Goal: Task Accomplishment & Management: Manage account settings

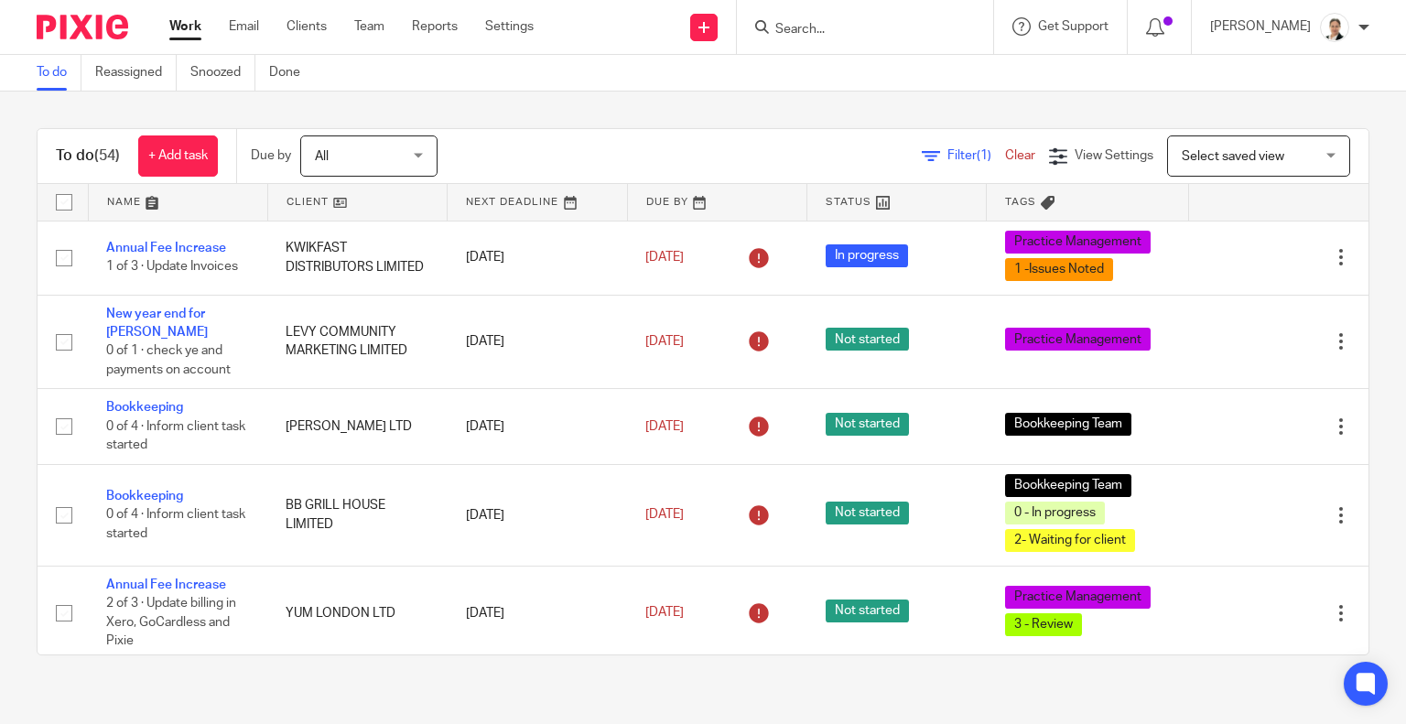
click at [831, 31] on input "Search" at bounding box center [856, 30] width 165 height 16
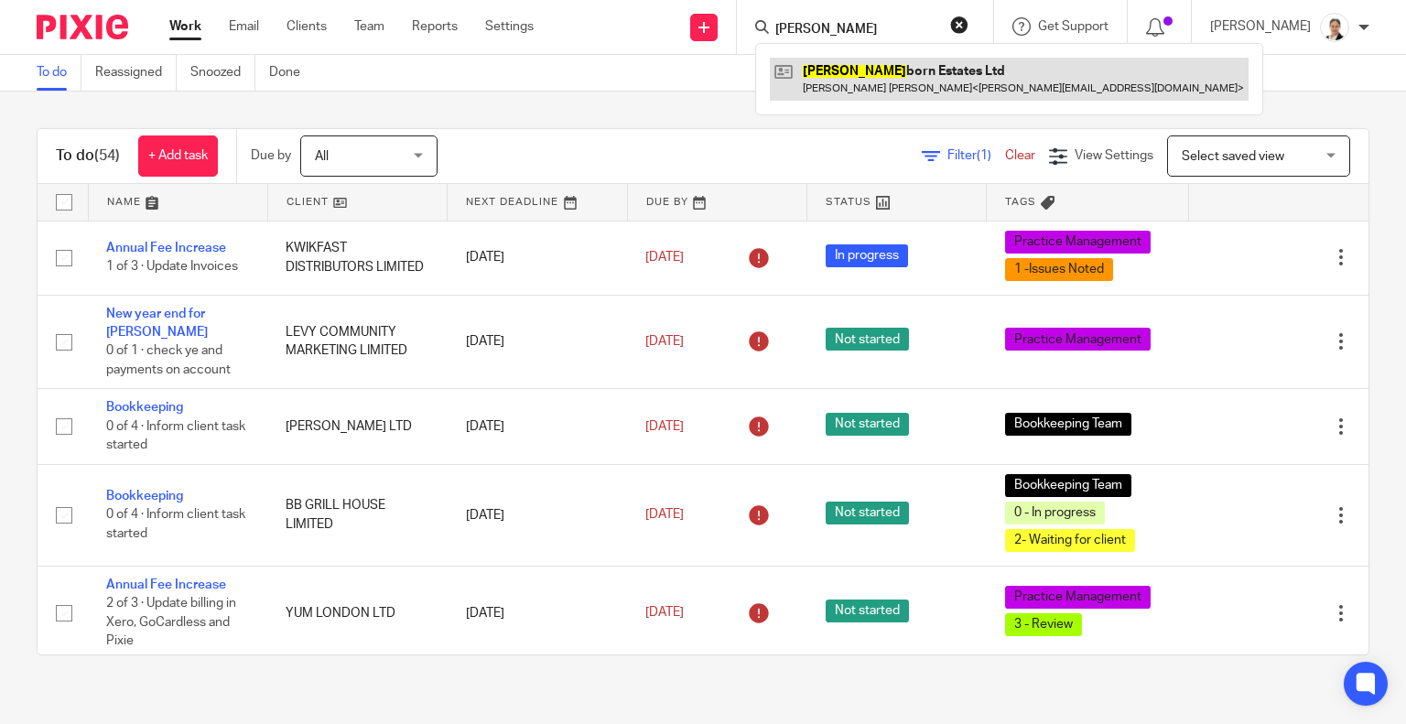
type input "stein"
click at [933, 80] on link at bounding box center [1009, 79] width 479 height 42
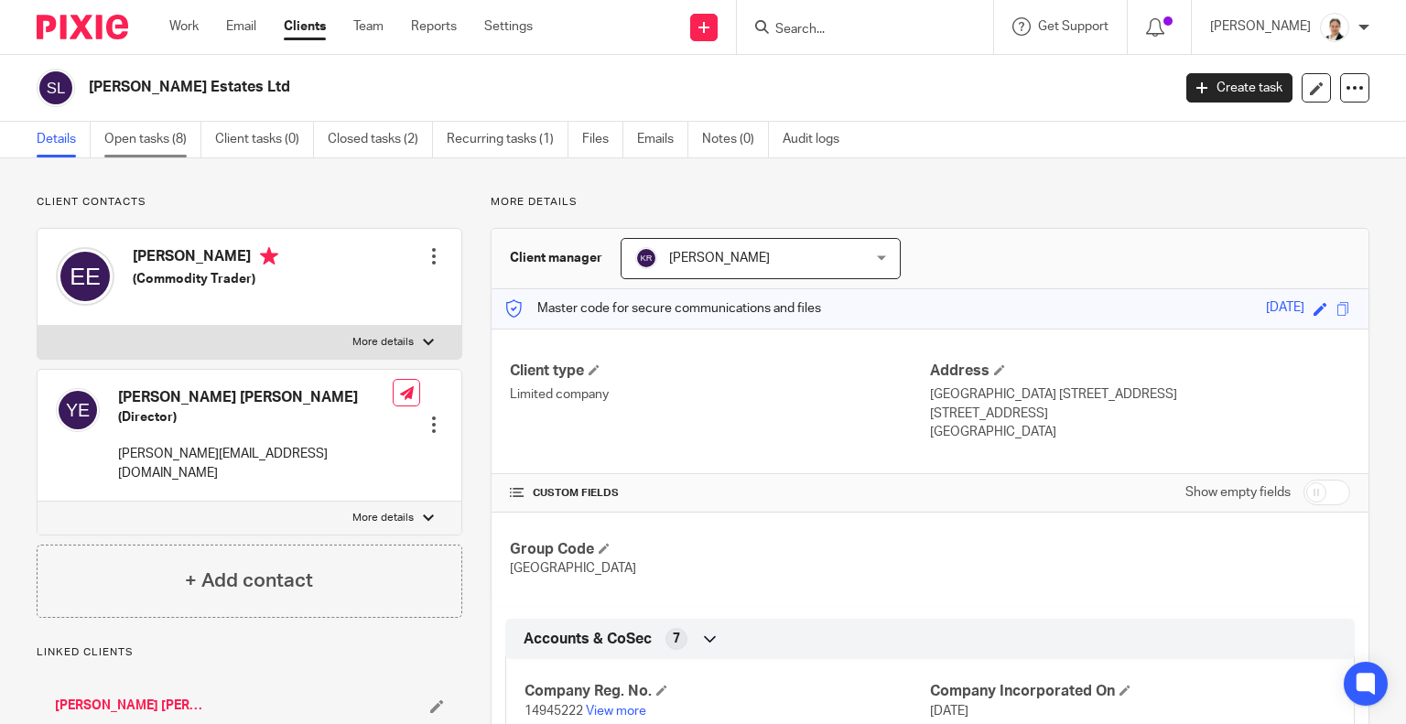
click at [147, 139] on link "Open tasks (8)" at bounding box center [152, 140] width 97 height 36
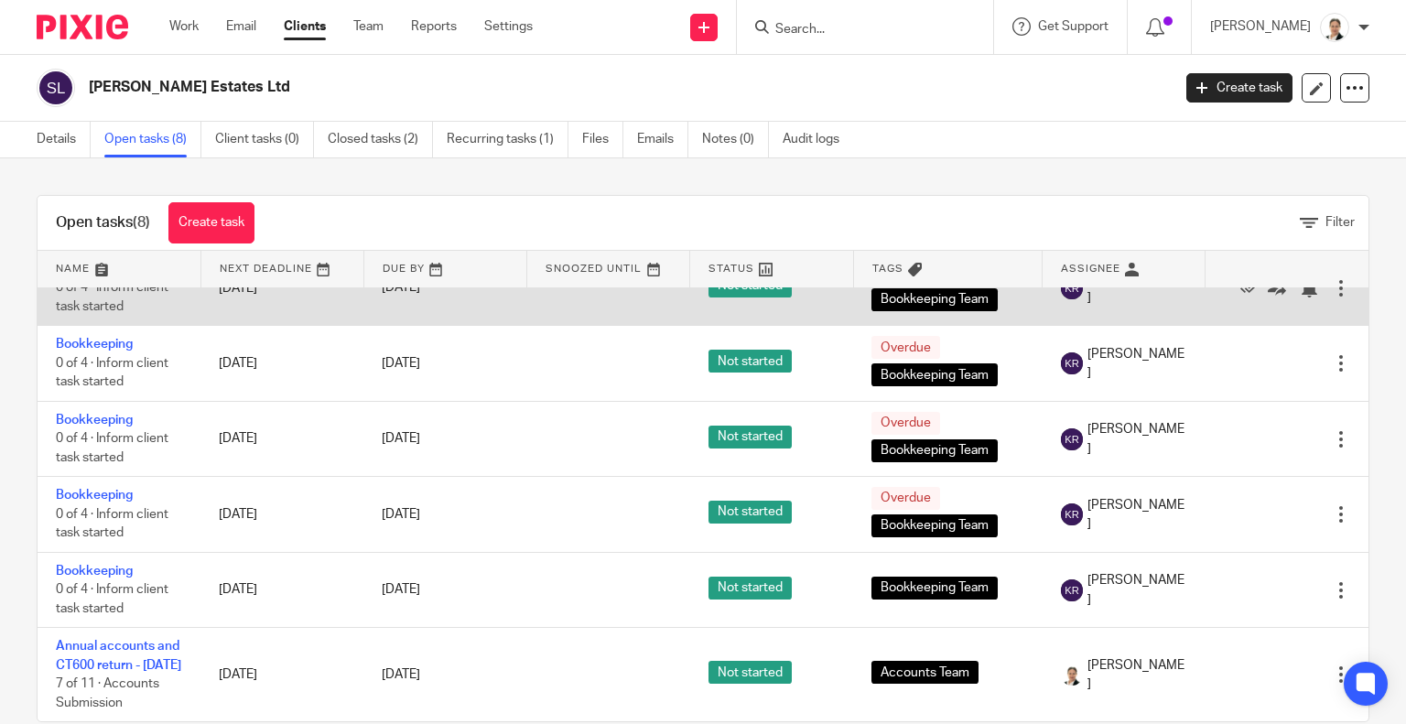
scroll to position [34, 0]
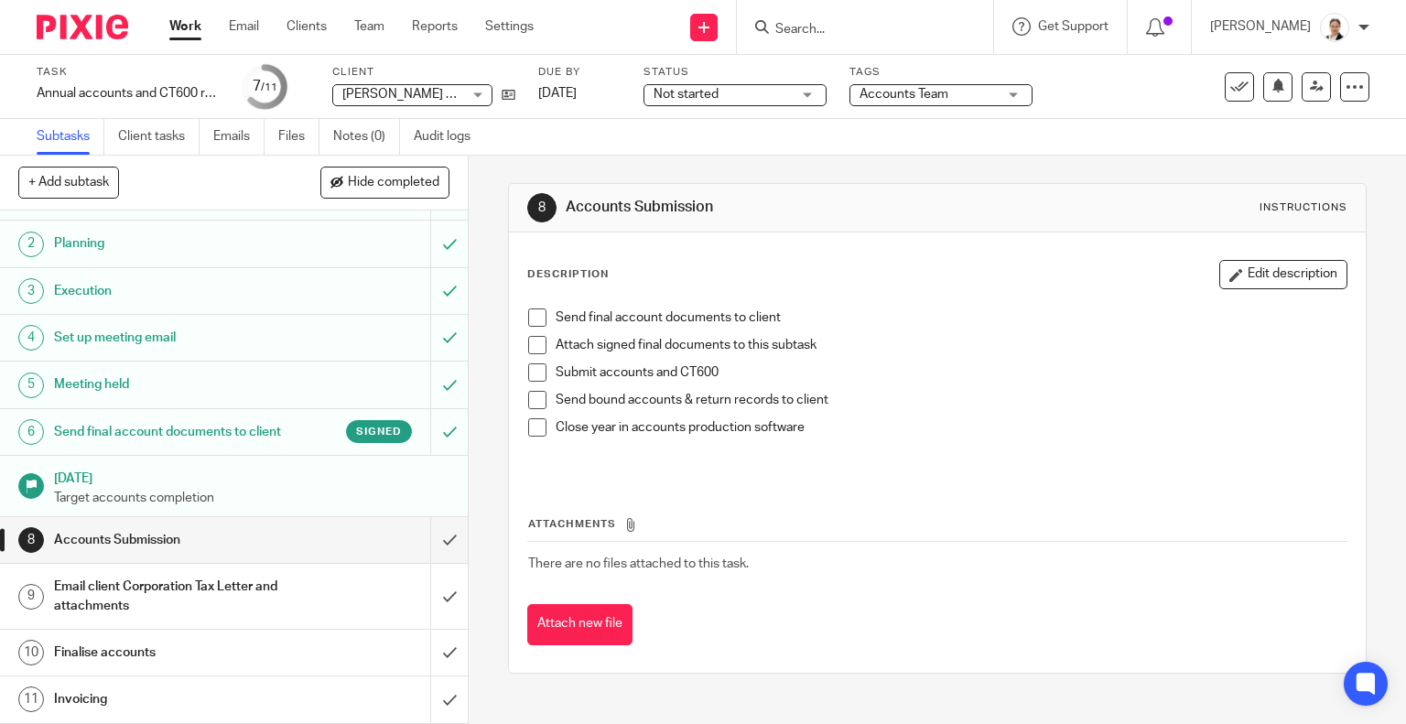
scroll to position [71, 0]
click at [373, 697] on div "Invoicing" at bounding box center [233, 699] width 358 height 27
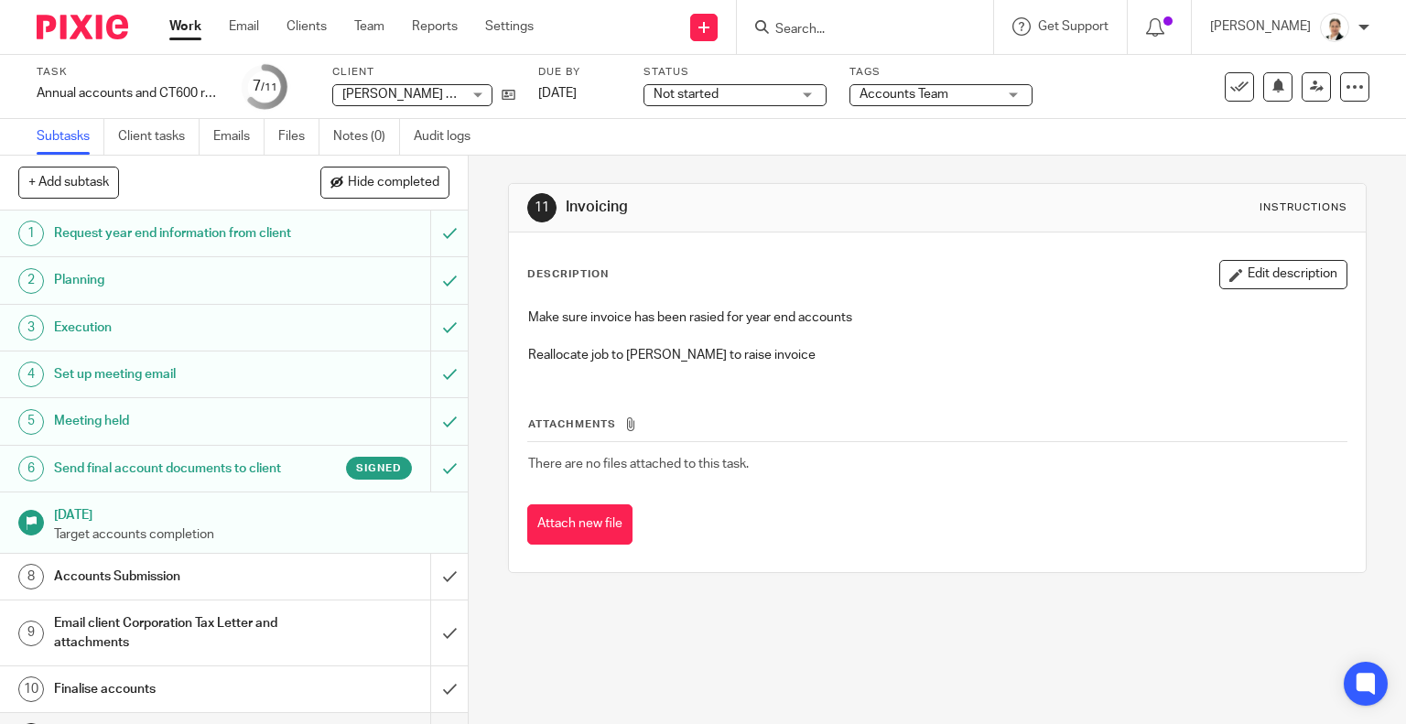
click at [424, 666] on input "submit" at bounding box center [234, 633] width 468 height 65
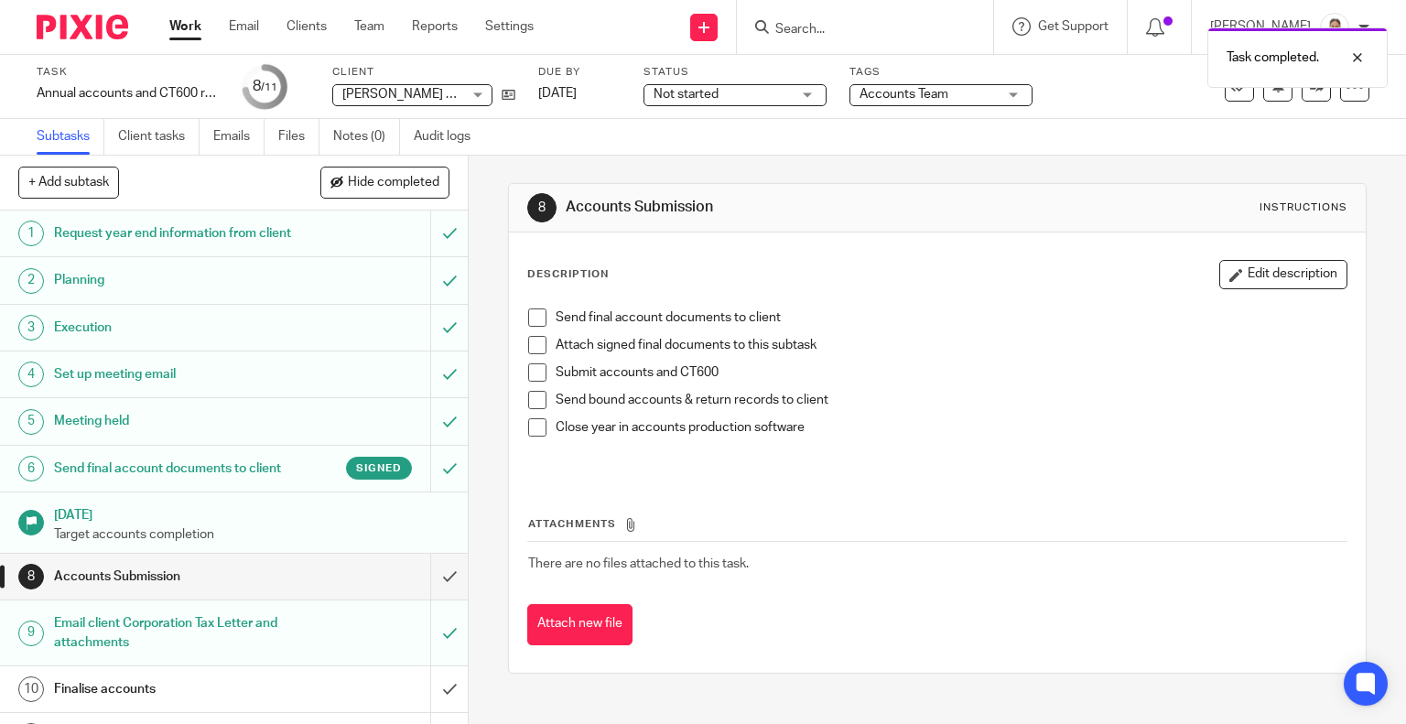
scroll to position [71, 0]
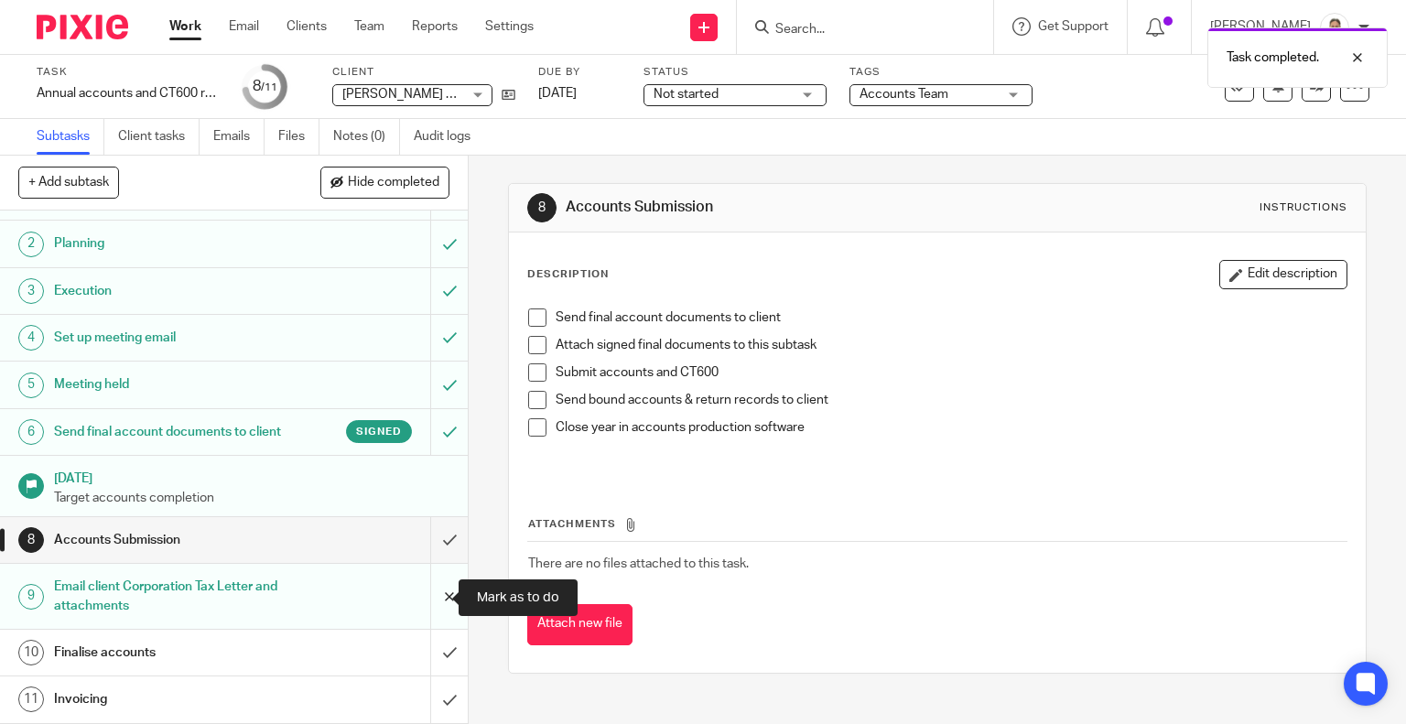
click at [424, 594] on input "submit" at bounding box center [234, 596] width 468 height 65
click at [370, 700] on div "Invoicing" at bounding box center [233, 699] width 358 height 27
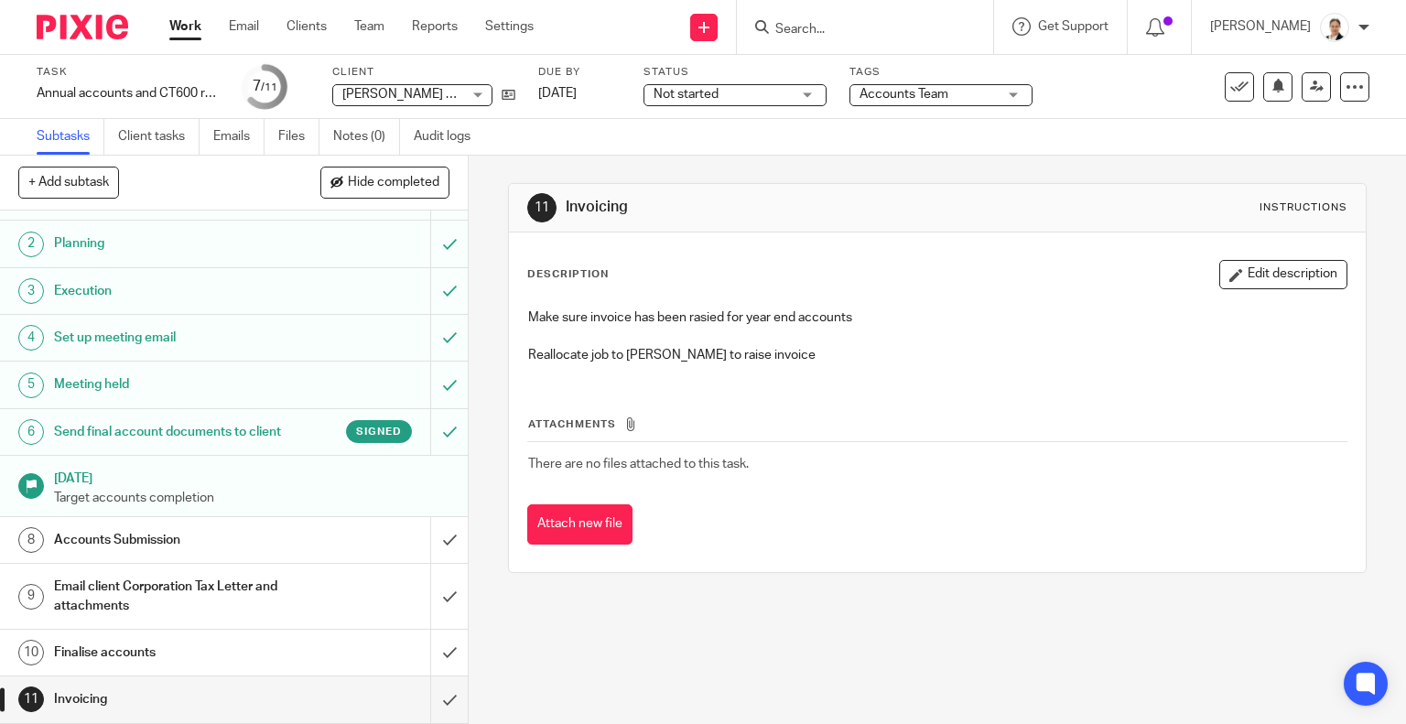
scroll to position [71, 0]
click at [1259, 273] on button "Edit description" at bounding box center [1284, 274] width 128 height 29
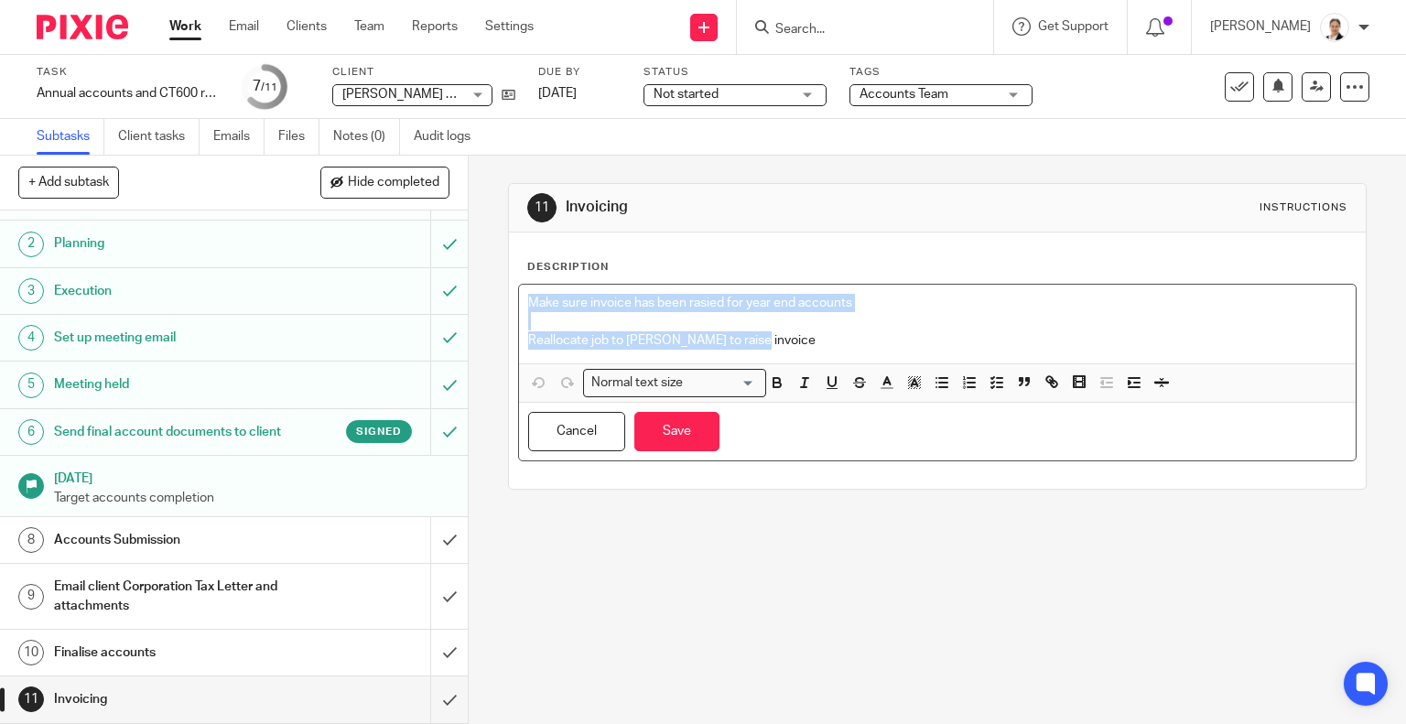
drag, startPoint x: 523, startPoint y: 299, endPoint x: 794, endPoint y: 340, distance: 274.0
click at [794, 340] on div "Make sure invoice has been rasied for year end accounts Reallocate job to Luiza…" at bounding box center [938, 324] width 838 height 79
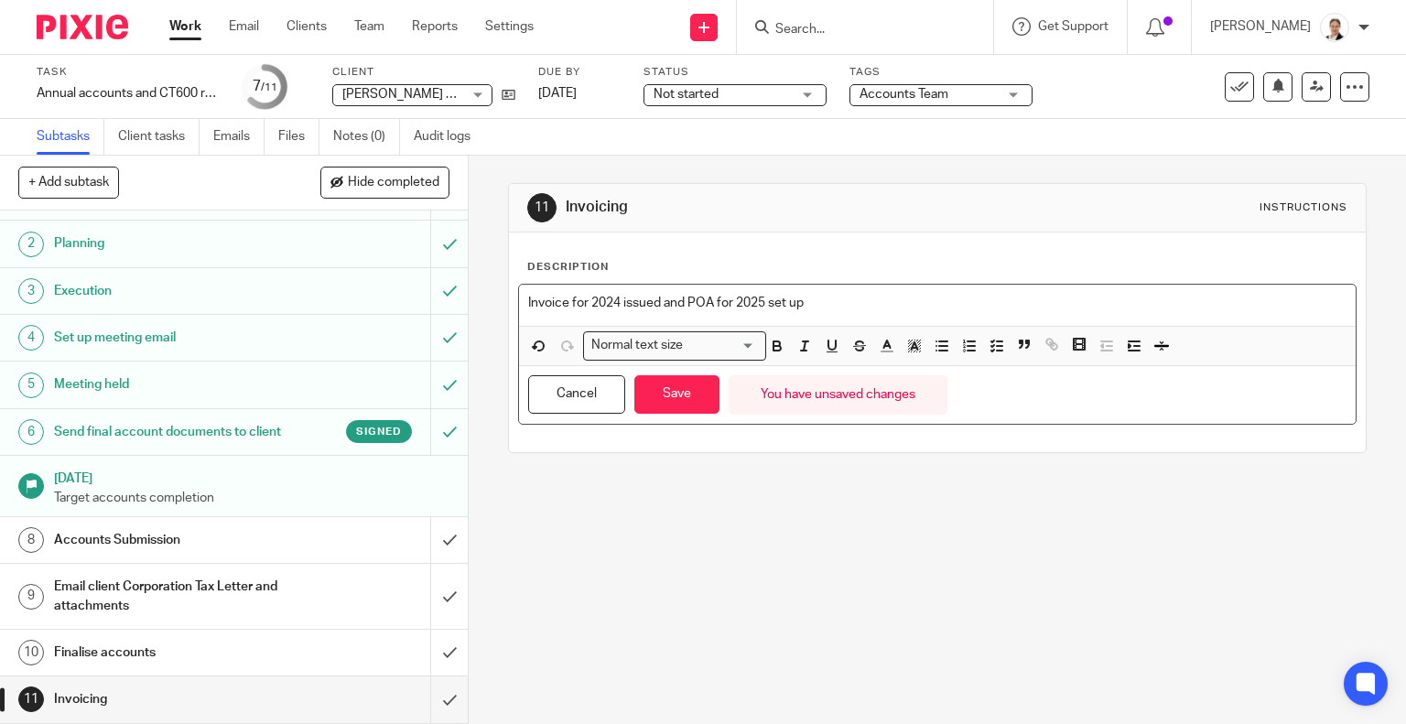
click at [519, 297] on div "Invoice for 2024 issued and POA for 2025 set up" at bounding box center [938, 305] width 838 height 41
click at [587, 305] on p "Invoice for 2024 issued and POA for 2025 set up" at bounding box center [938, 303] width 820 height 18
click at [754, 305] on p "Invoice for YE 2024 issued and POA for 2025 set up" at bounding box center [938, 303] width 820 height 18
click at [751, 304] on p "Invoice for YE 2024 issued and POA for 2025 set up" at bounding box center [938, 303] width 820 height 18
click at [528, 303] on p "Invoice for YE 2024 issued and POA for YE 2025 set up" at bounding box center [938, 303] width 820 height 18
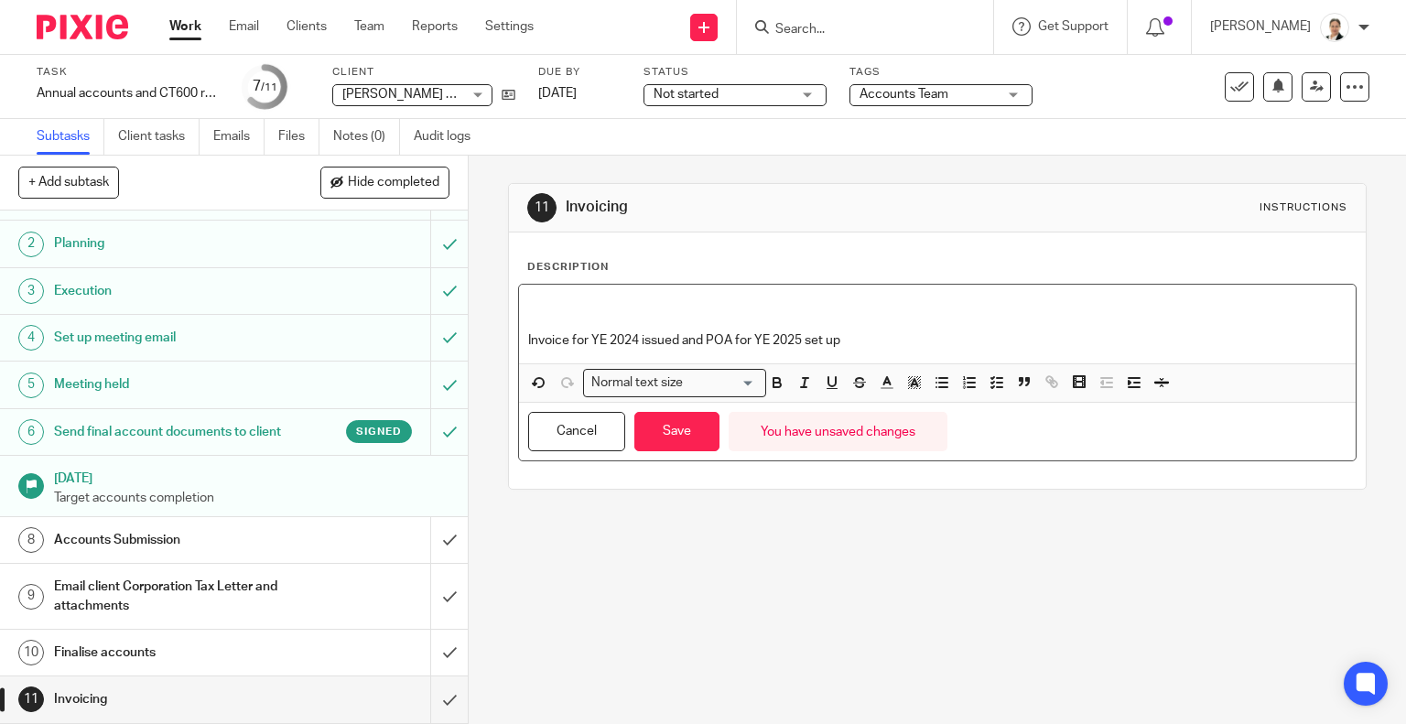
click at [528, 303] on p at bounding box center [938, 303] width 820 height 18
click at [666, 430] on button "Save" at bounding box center [677, 431] width 85 height 39
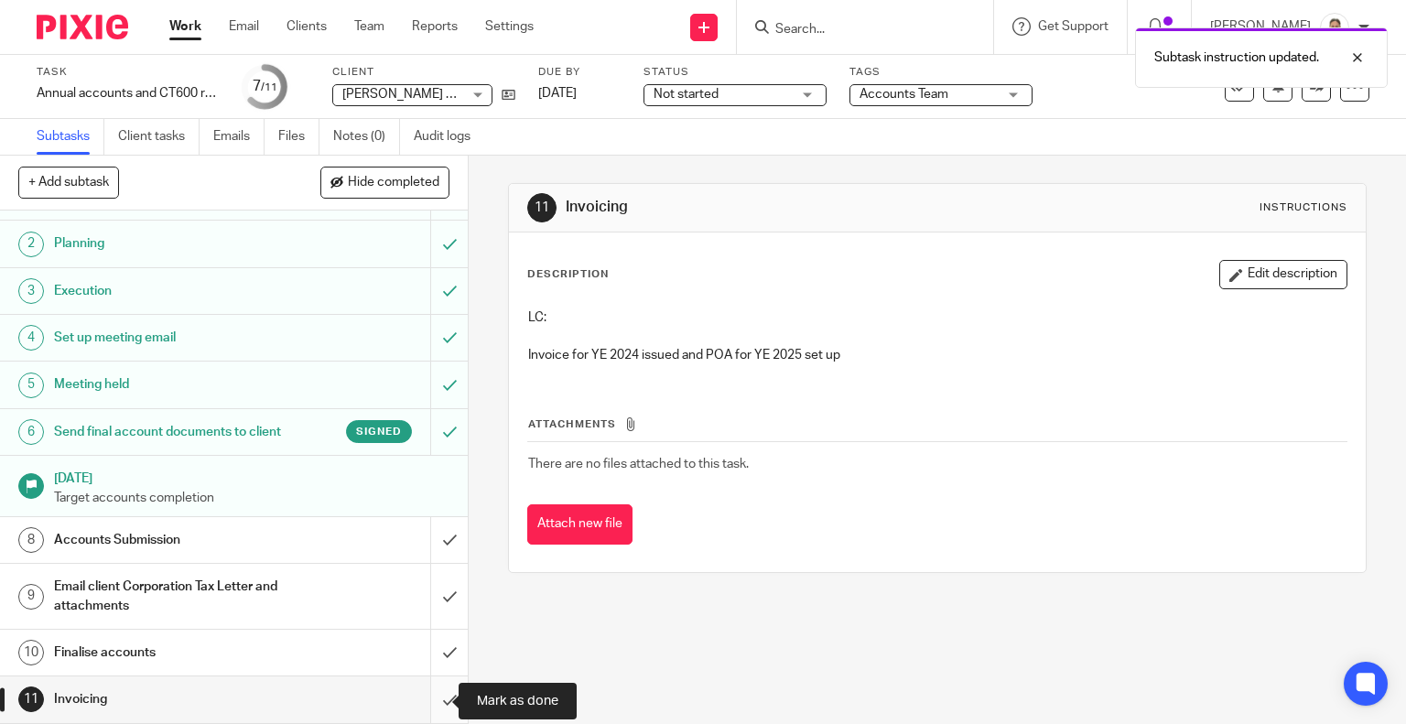
click at [421, 707] on input "submit" at bounding box center [234, 700] width 468 height 46
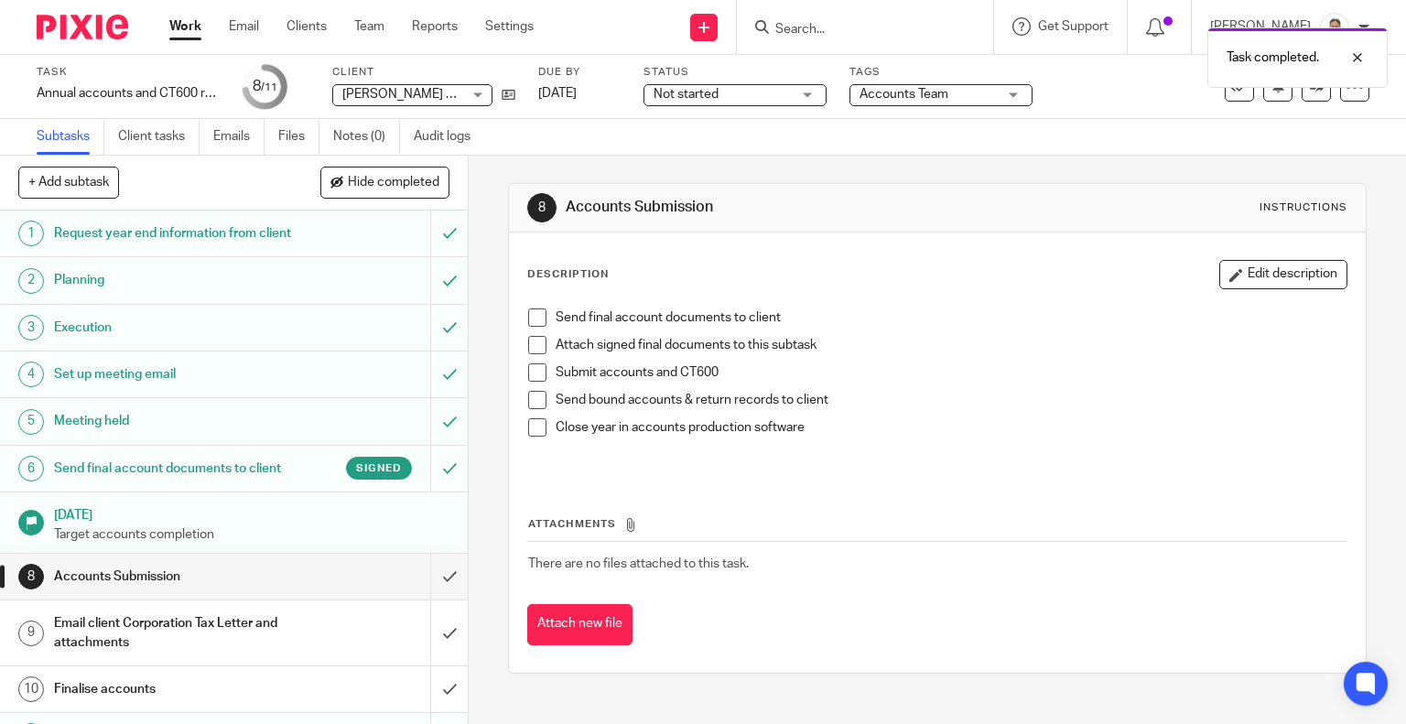
scroll to position [71, 0]
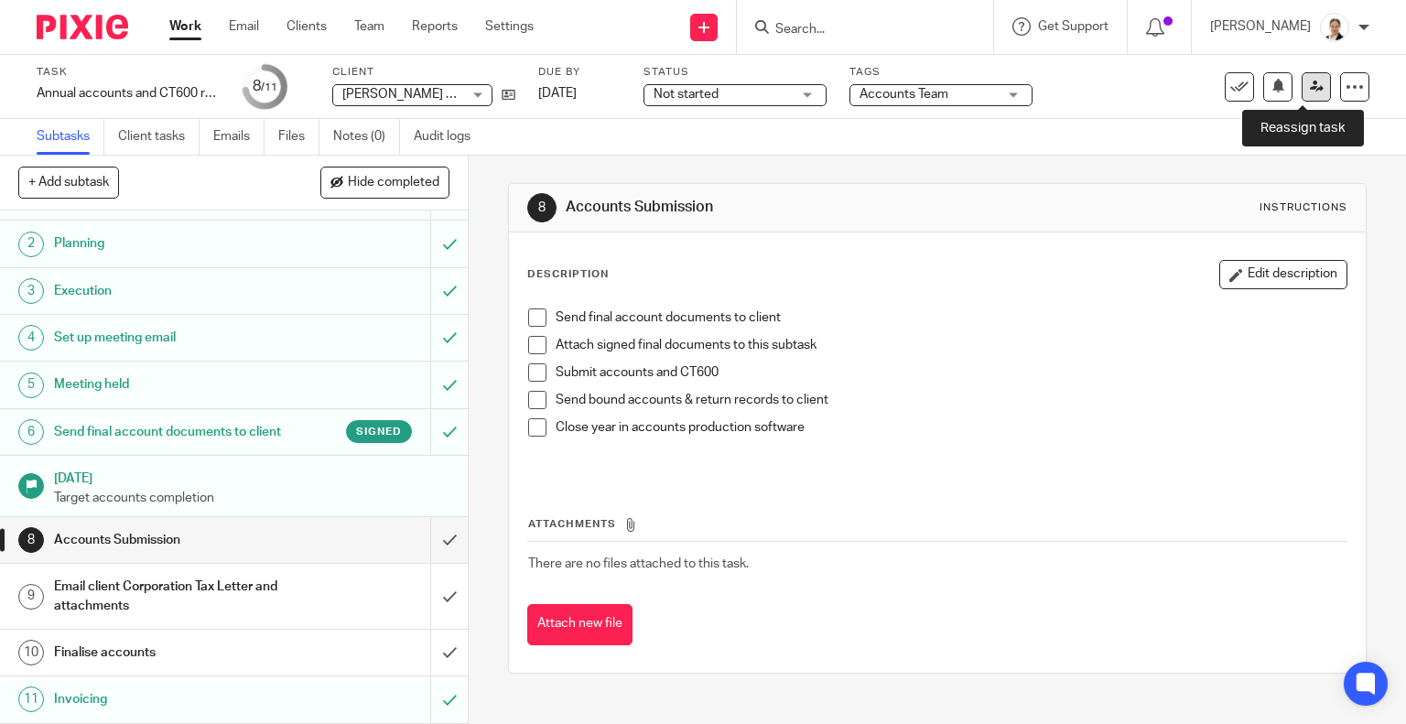
click at [1310, 92] on icon at bounding box center [1317, 87] width 14 height 14
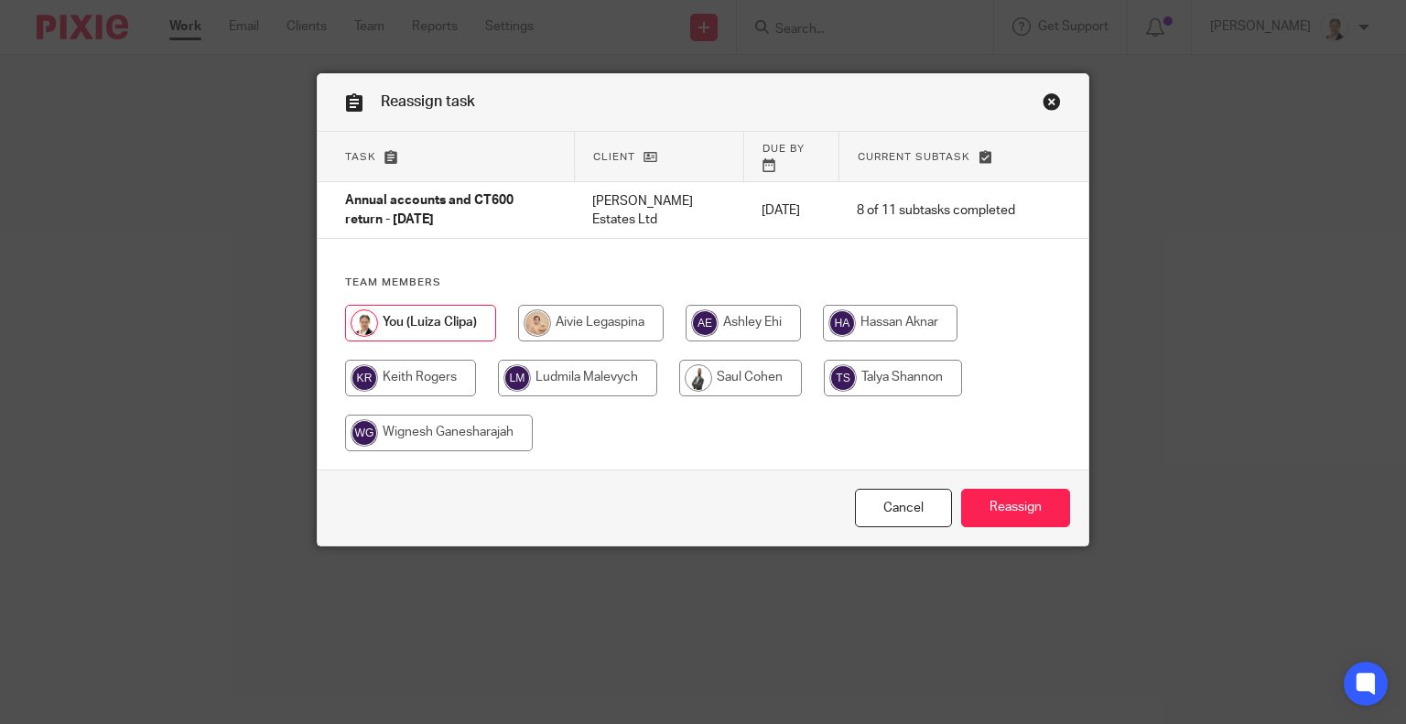
click at [374, 360] on input "radio" at bounding box center [410, 378] width 131 height 37
radio input "true"
click at [989, 501] on input "Reassign" at bounding box center [1015, 508] width 109 height 39
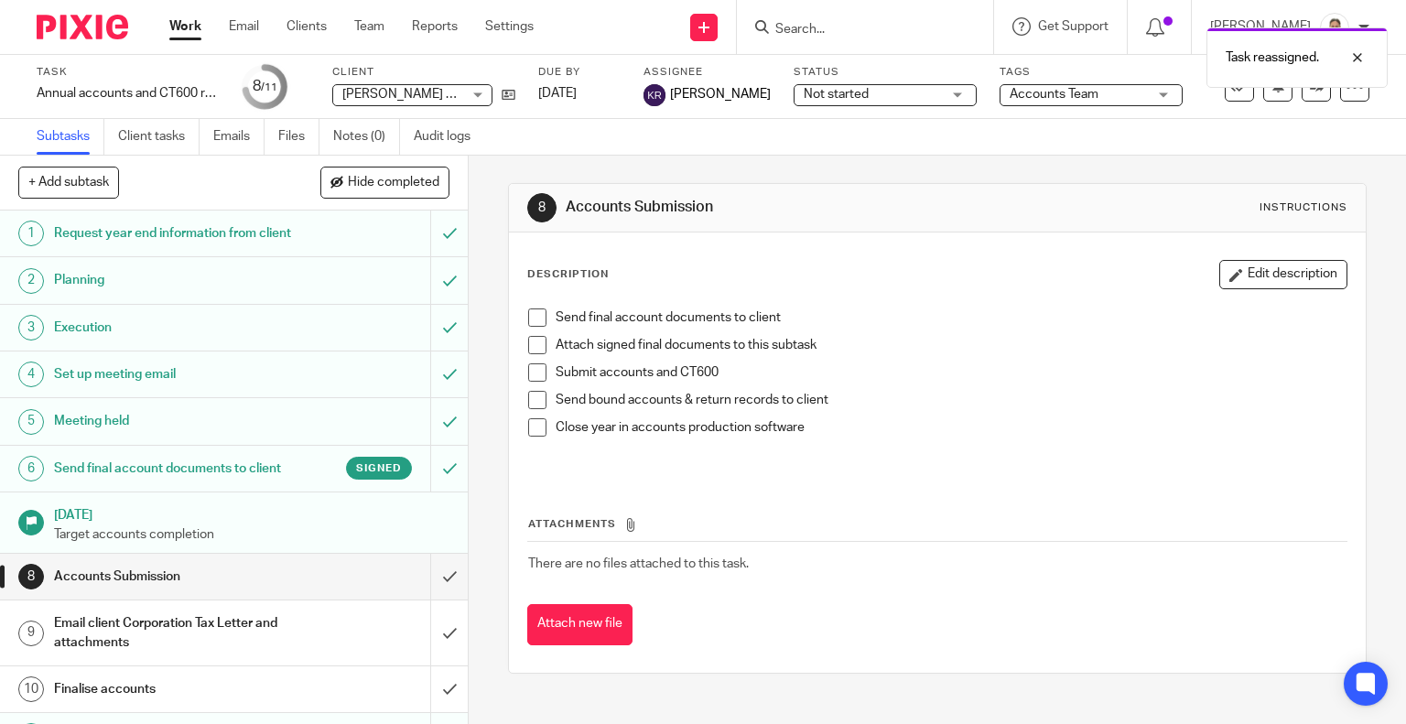
click at [185, 21] on link "Work" at bounding box center [185, 26] width 32 height 18
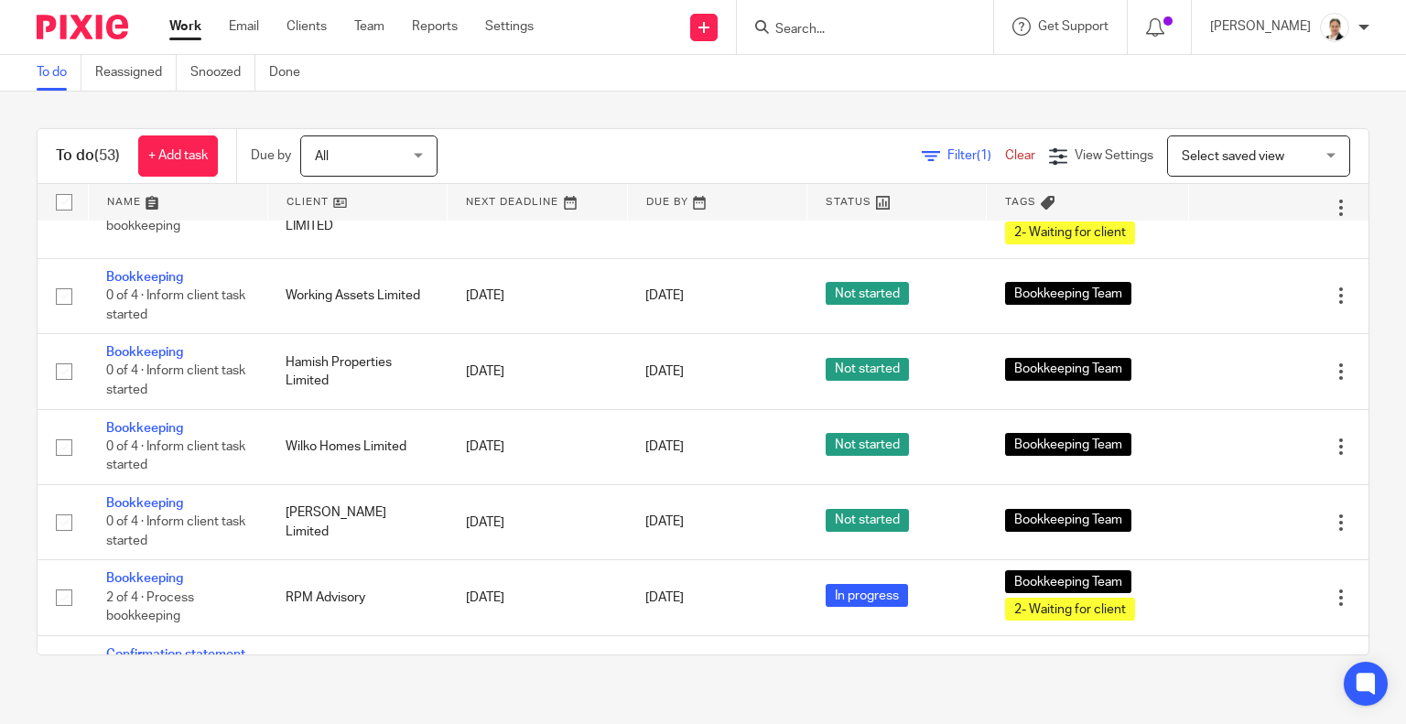
scroll to position [2198, 0]
